Goal: Task Accomplishment & Management: Complete application form

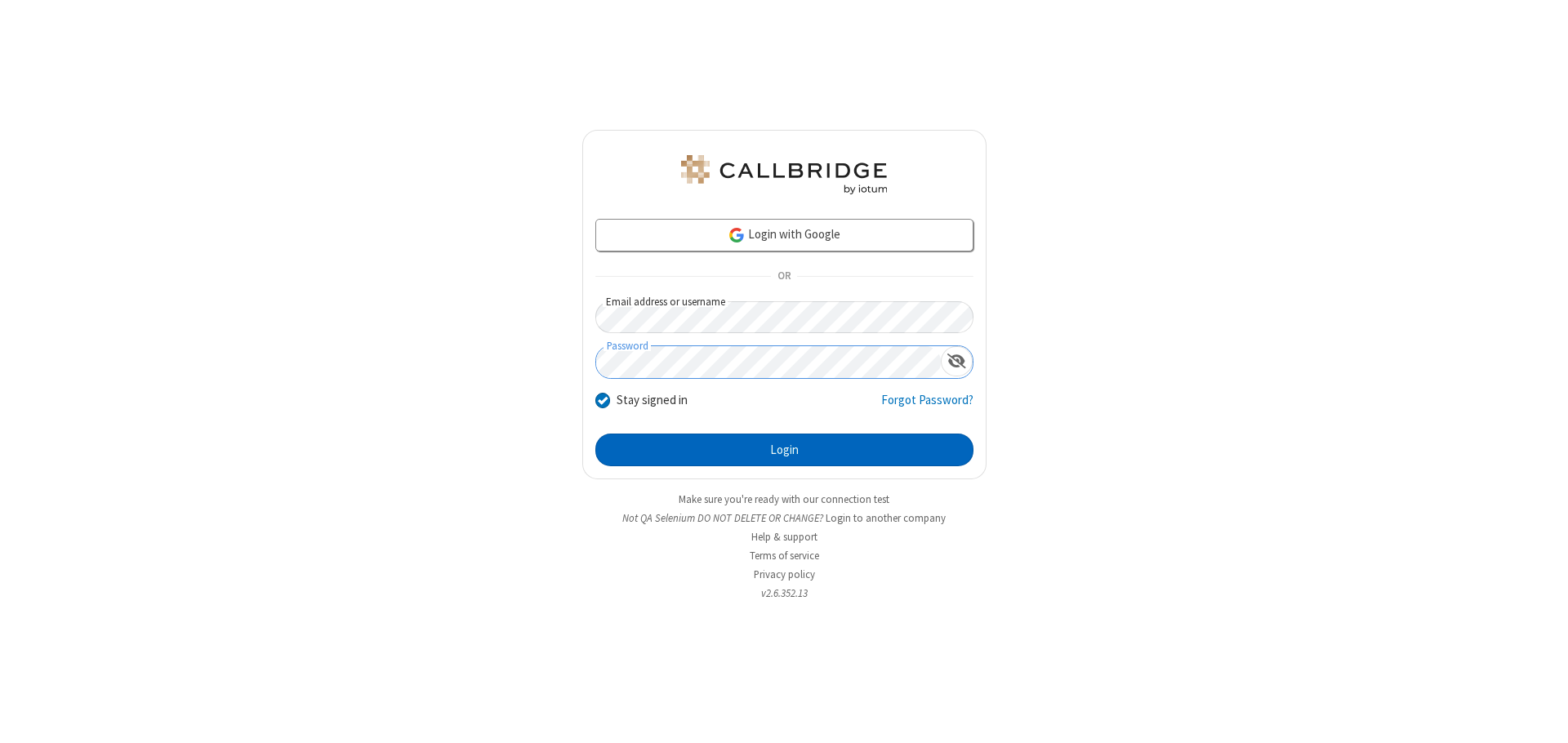
click at [784, 450] on button "Login" at bounding box center [784, 450] width 378 height 33
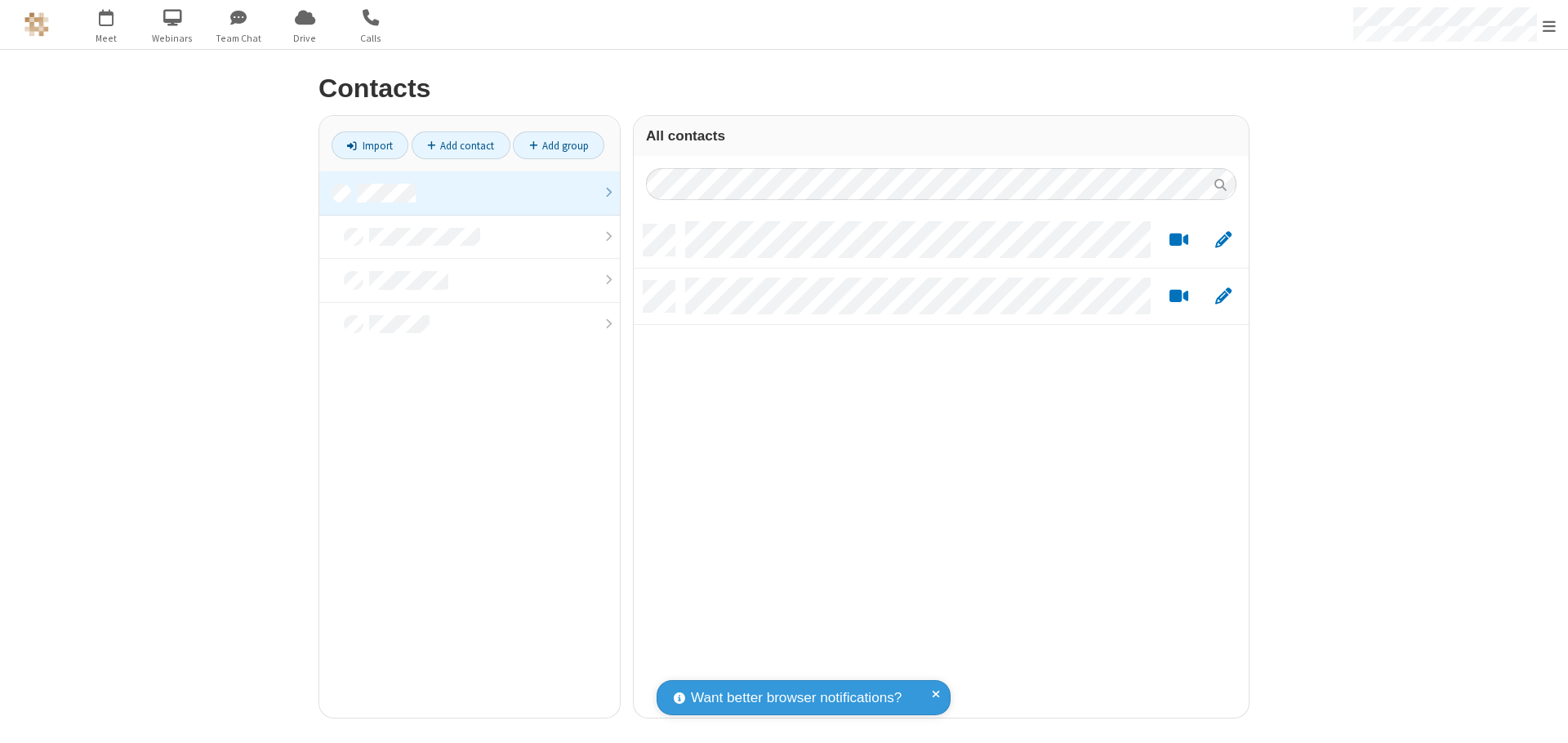
scroll to position [493, 603]
click at [469, 193] on link at bounding box center [469, 193] width 301 height 45
click at [460, 145] on link "Add contact" at bounding box center [460, 145] width 99 height 28
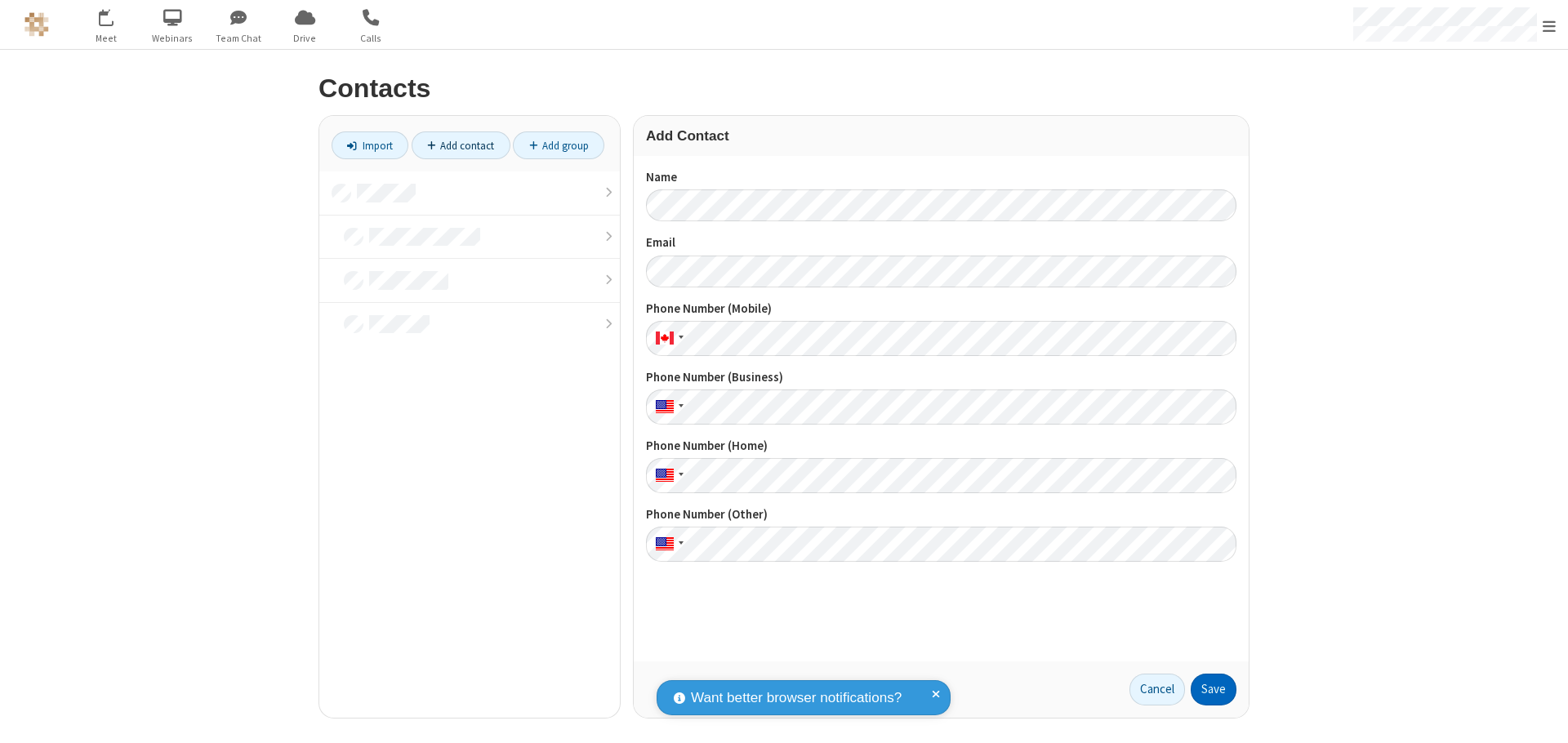
click at [1213, 689] on button "Save" at bounding box center [1213, 690] width 45 height 33
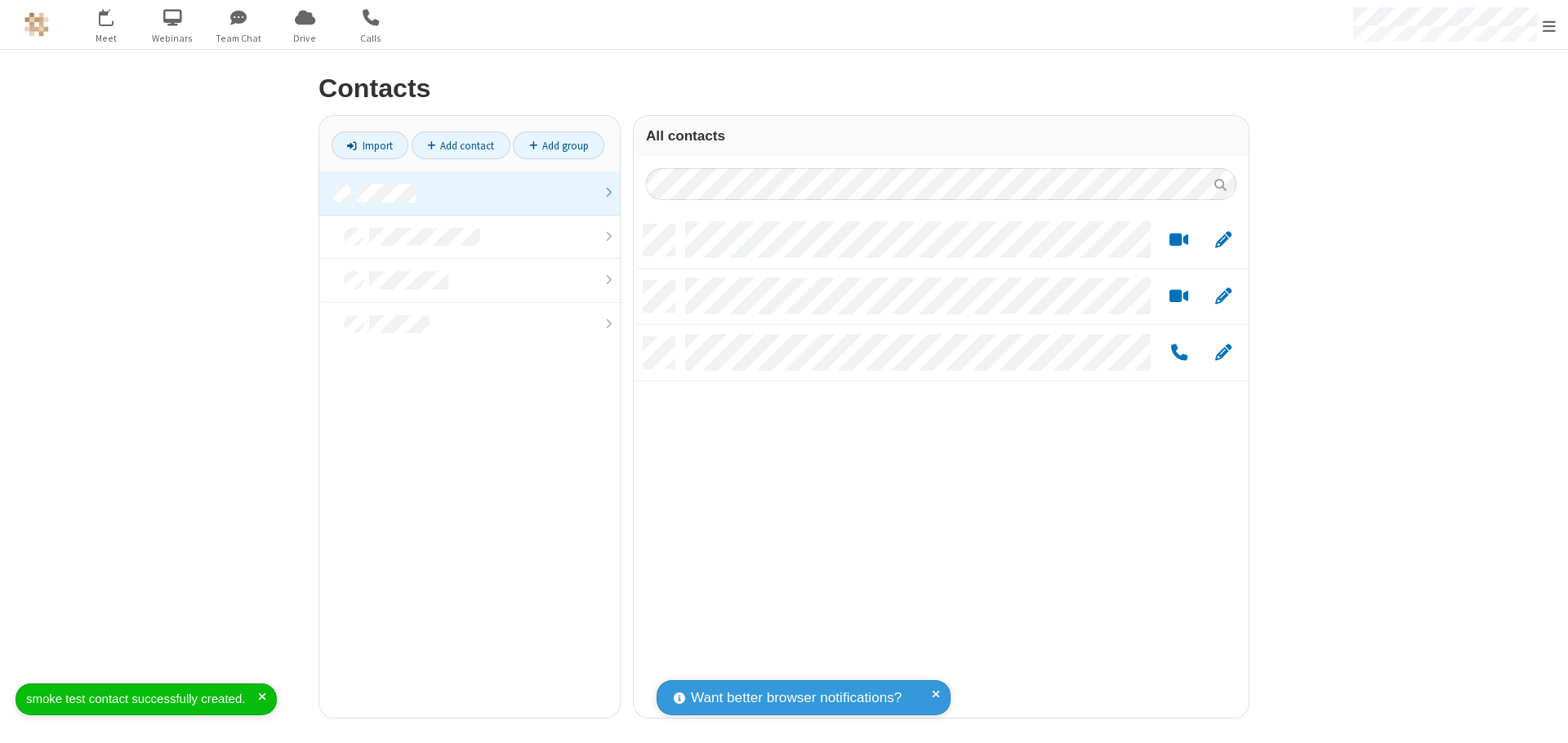
scroll to position [493, 603]
click at [460, 145] on link "Add contact" at bounding box center [460, 145] width 99 height 28
